Goal: Task Accomplishment & Management: Manage account settings

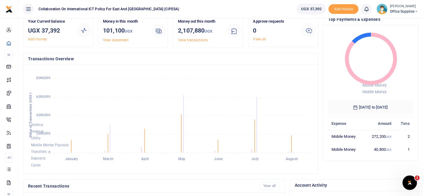
scroll to position [2, 0]
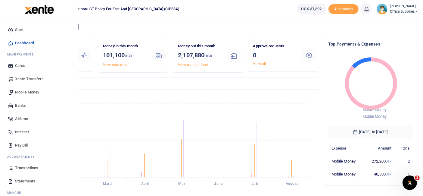
click at [27, 92] on span "Mobile Money" at bounding box center [27, 92] width 24 height 6
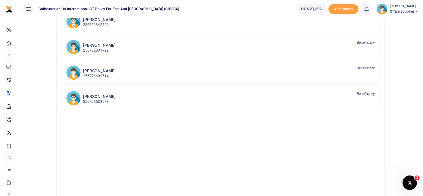
scroll to position [118, 0]
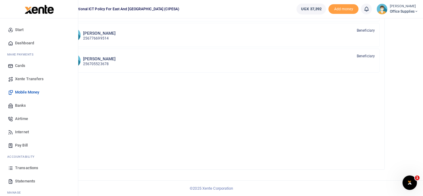
click at [29, 179] on span "Statements" at bounding box center [25, 181] width 20 height 6
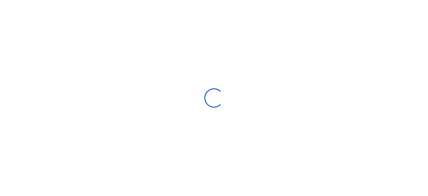
select select "ALL"
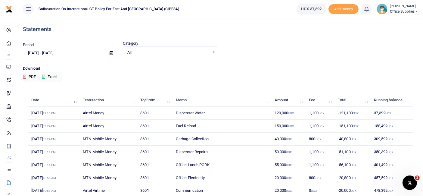
click at [113, 55] on span at bounding box center [111, 53] width 14 height 10
click at [112, 53] on icon at bounding box center [111, 53] width 3 height 4
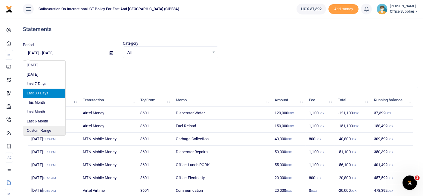
click at [48, 128] on li "Custom Range" at bounding box center [44, 130] width 42 height 9
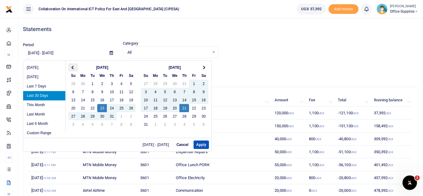
click at [73, 67] on span at bounding box center [73, 67] width 3 height 3
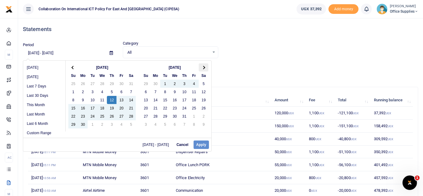
click at [204, 68] on th at bounding box center [204, 67] width 10 height 8
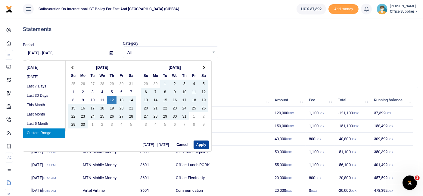
click at [199, 143] on button "Apply" at bounding box center [201, 144] width 15 height 8
type input "06/12/2025 - 08/21/2025"
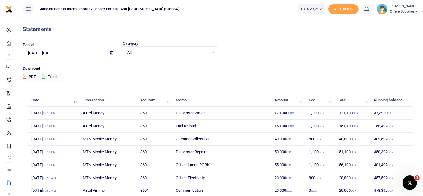
click at [29, 77] on button "PDF" at bounding box center [29, 77] width 13 height 10
click at [407, 12] on span "Office Supplies" at bounding box center [404, 11] width 28 height 5
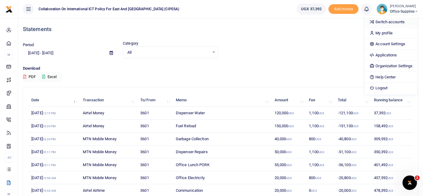
click at [388, 21] on link "Switch accounts" at bounding box center [390, 22] width 53 height 8
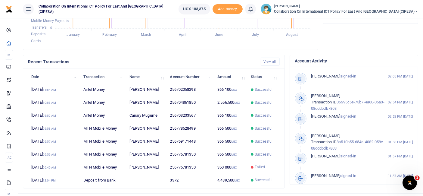
scroll to position [152, 0]
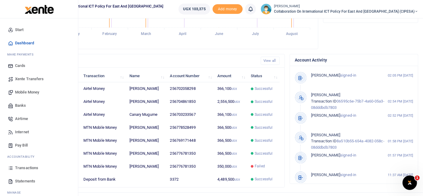
click at [28, 179] on span "Statements" at bounding box center [25, 181] width 20 height 6
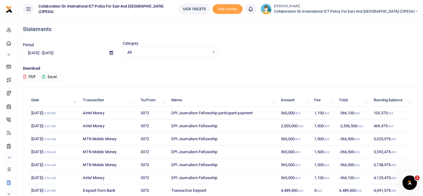
click at [111, 54] on icon at bounding box center [111, 53] width 3 height 4
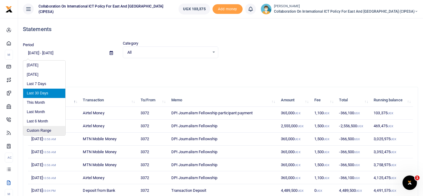
click at [43, 131] on li "Custom Range" at bounding box center [44, 130] width 42 height 9
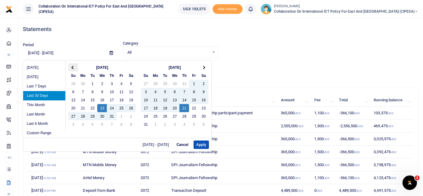
click at [70, 67] on th at bounding box center [73, 67] width 10 height 8
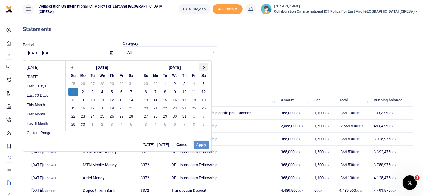
click at [204, 69] on th at bounding box center [204, 67] width 10 height 8
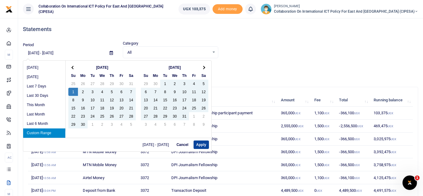
click at [198, 145] on button "Apply" at bounding box center [201, 144] width 15 height 8
type input "06/01/2025 - 08/31/2025"
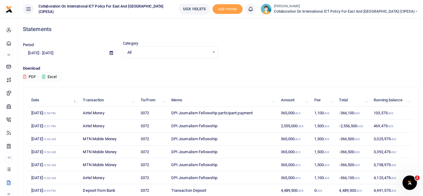
click at [23, 75] on icon at bounding box center [24, 77] width 3 height 4
click at [414, 10] on icon at bounding box center [416, 11] width 4 height 4
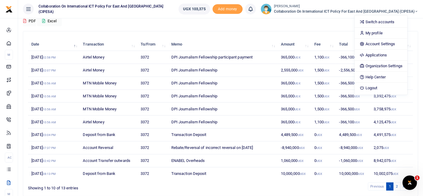
scroll to position [56, 0]
click at [393, 22] on link "Switch accounts" at bounding box center [381, 22] width 53 height 8
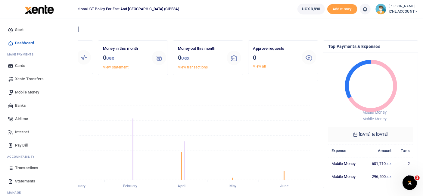
click at [24, 168] on span "Transactions" at bounding box center [26, 168] width 23 height 6
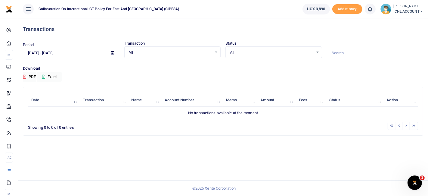
click at [112, 54] on icon at bounding box center [112, 53] width 3 height 4
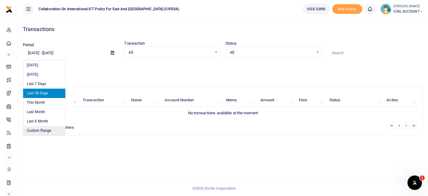
click at [51, 130] on li "Custom Range" at bounding box center [44, 130] width 42 height 9
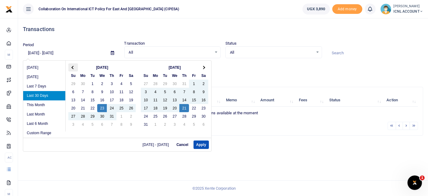
click at [72, 68] on span at bounding box center [73, 67] width 3 height 3
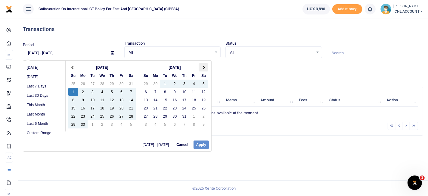
click at [205, 64] on th at bounding box center [204, 67] width 10 height 8
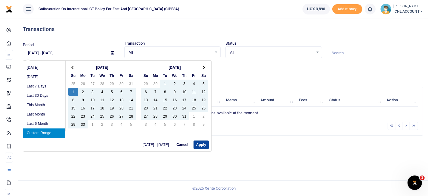
click at [205, 143] on button "Apply" at bounding box center [201, 144] width 15 height 8
type input "[DATE] - [DATE]"
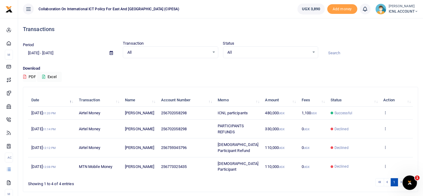
click at [31, 77] on button "PDF" at bounding box center [29, 77] width 13 height 10
click at [409, 10] on span "ICNL ACCOUNT" at bounding box center [403, 11] width 29 height 5
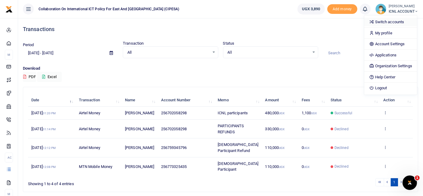
click at [393, 23] on link "Switch accounts" at bounding box center [390, 22] width 53 height 8
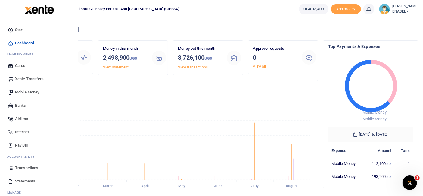
click at [26, 167] on span "Transactions" at bounding box center [26, 168] width 23 height 6
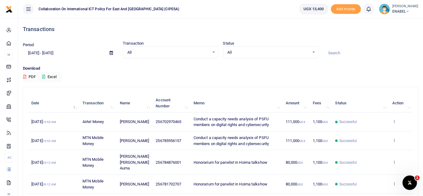
click at [113, 53] on span at bounding box center [111, 53] width 14 height 10
click at [111, 53] on icon at bounding box center [111, 53] width 3 height 4
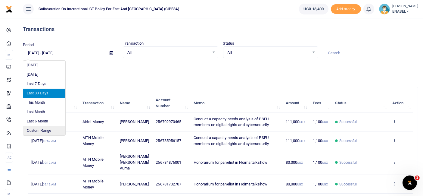
click at [46, 130] on li "Custom Range" at bounding box center [44, 130] width 42 height 9
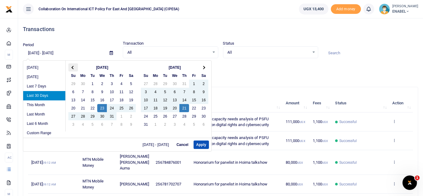
click at [73, 68] on span at bounding box center [73, 67] width 3 height 3
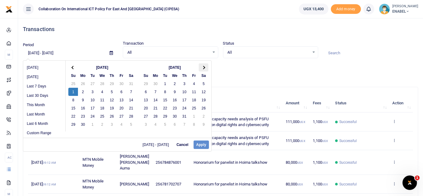
click at [205, 67] on th at bounding box center [204, 67] width 10 height 8
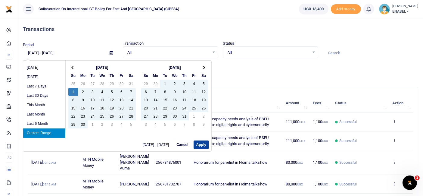
click at [202, 143] on button "Apply" at bounding box center [201, 144] width 15 height 8
type input "[DATE] - [DATE]"
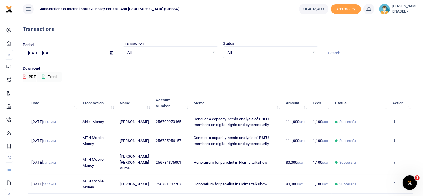
click at [29, 76] on button "PDF" at bounding box center [29, 77] width 13 height 10
